Goal: Use online tool/utility: Use online tool/utility

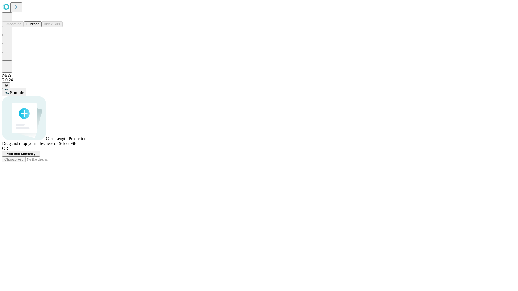
click at [39, 27] on button "Duration" at bounding box center [33, 24] width 18 height 6
click at [77, 146] on span "Select File" at bounding box center [68, 143] width 18 height 5
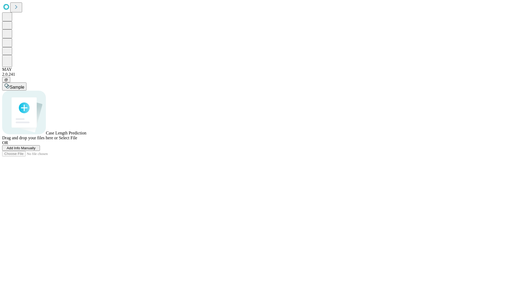
click at [77, 140] on span "Select File" at bounding box center [68, 138] width 18 height 5
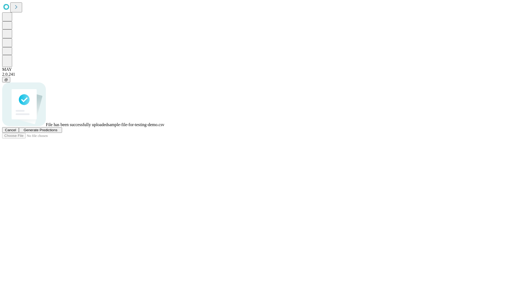
click at [57, 132] on span "Generate Predictions" at bounding box center [40, 130] width 34 height 4
